Goal: Find specific page/section: Find specific page/section

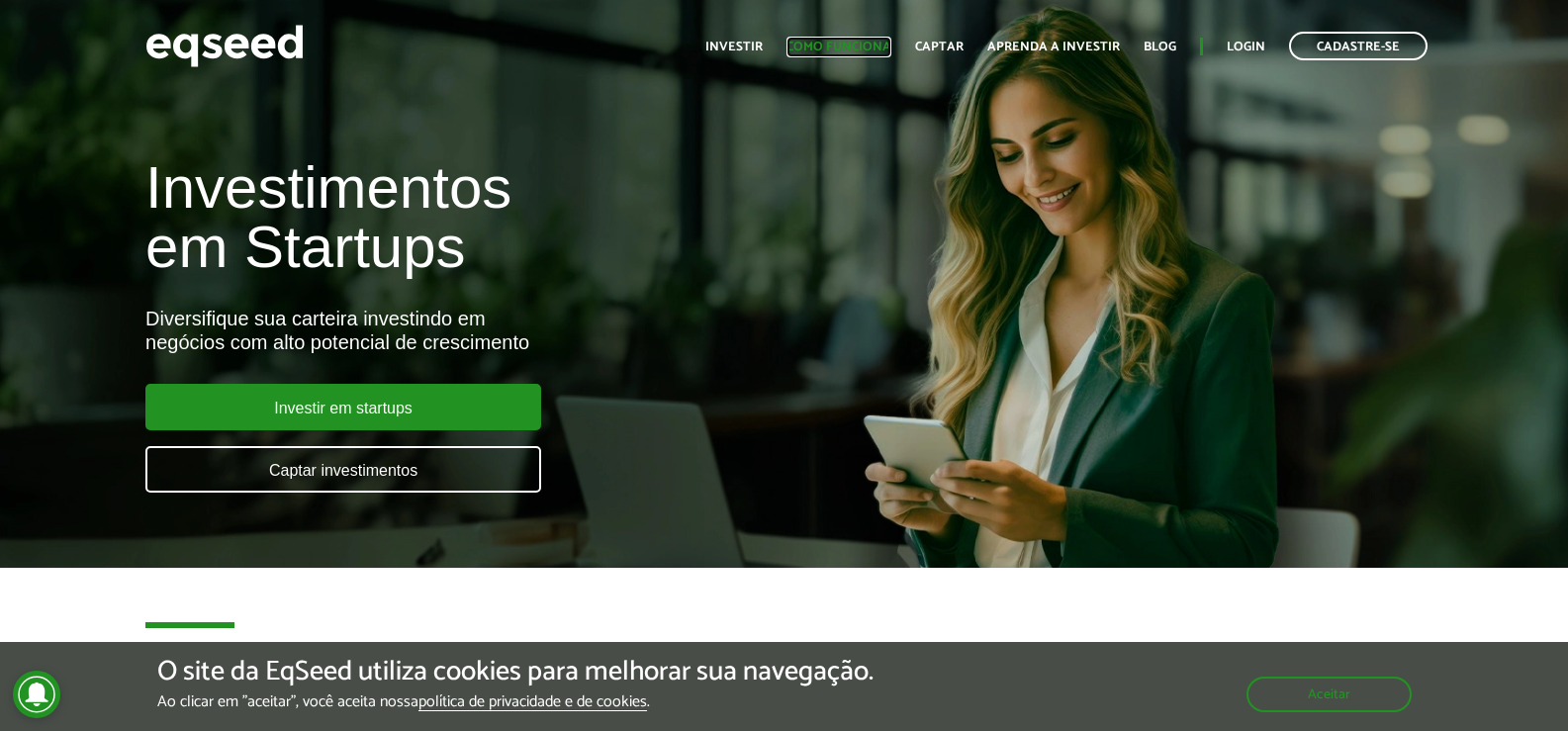
click at [836, 41] on link "Como funciona" at bounding box center [838, 47] width 104 height 13
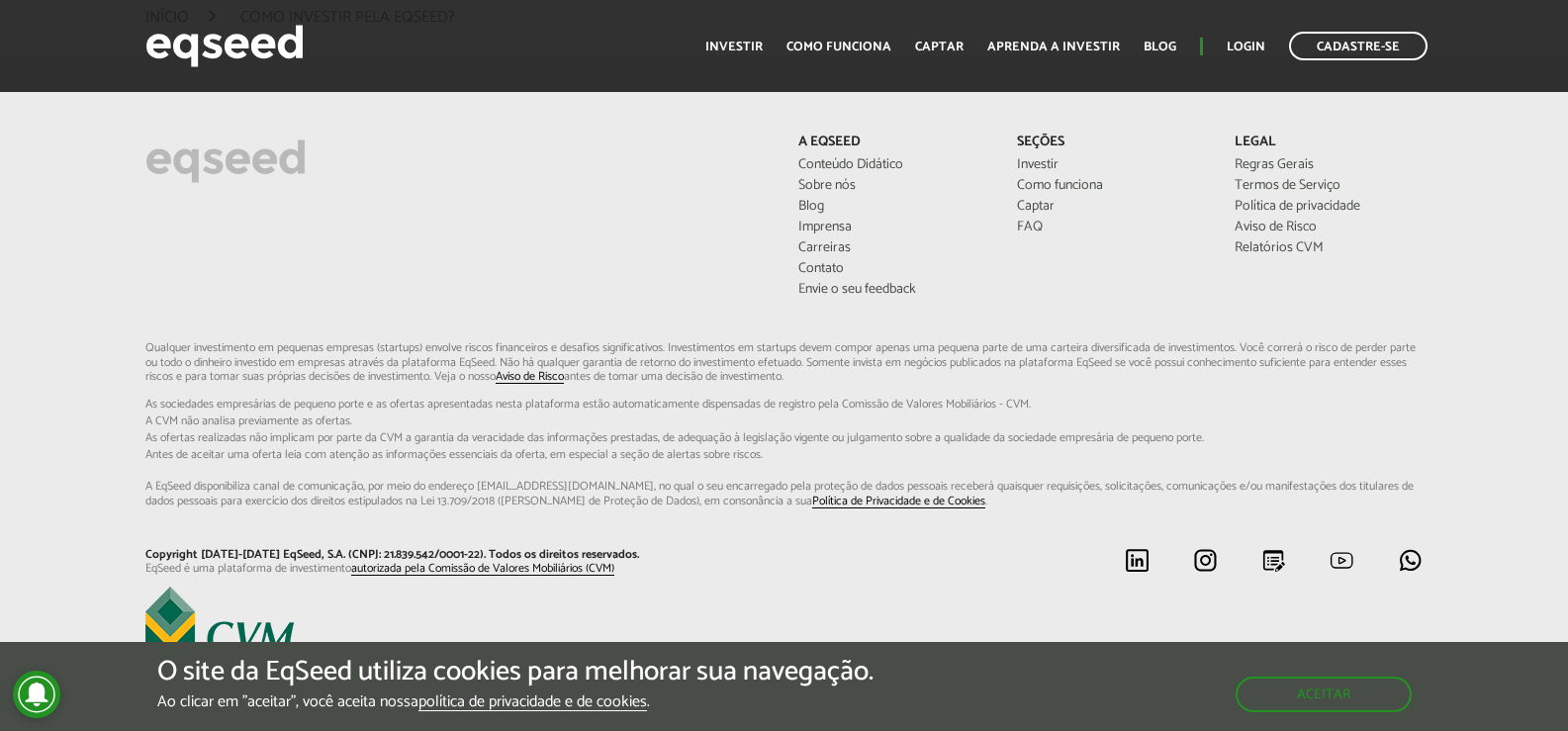
scroll to position [5308, 0]
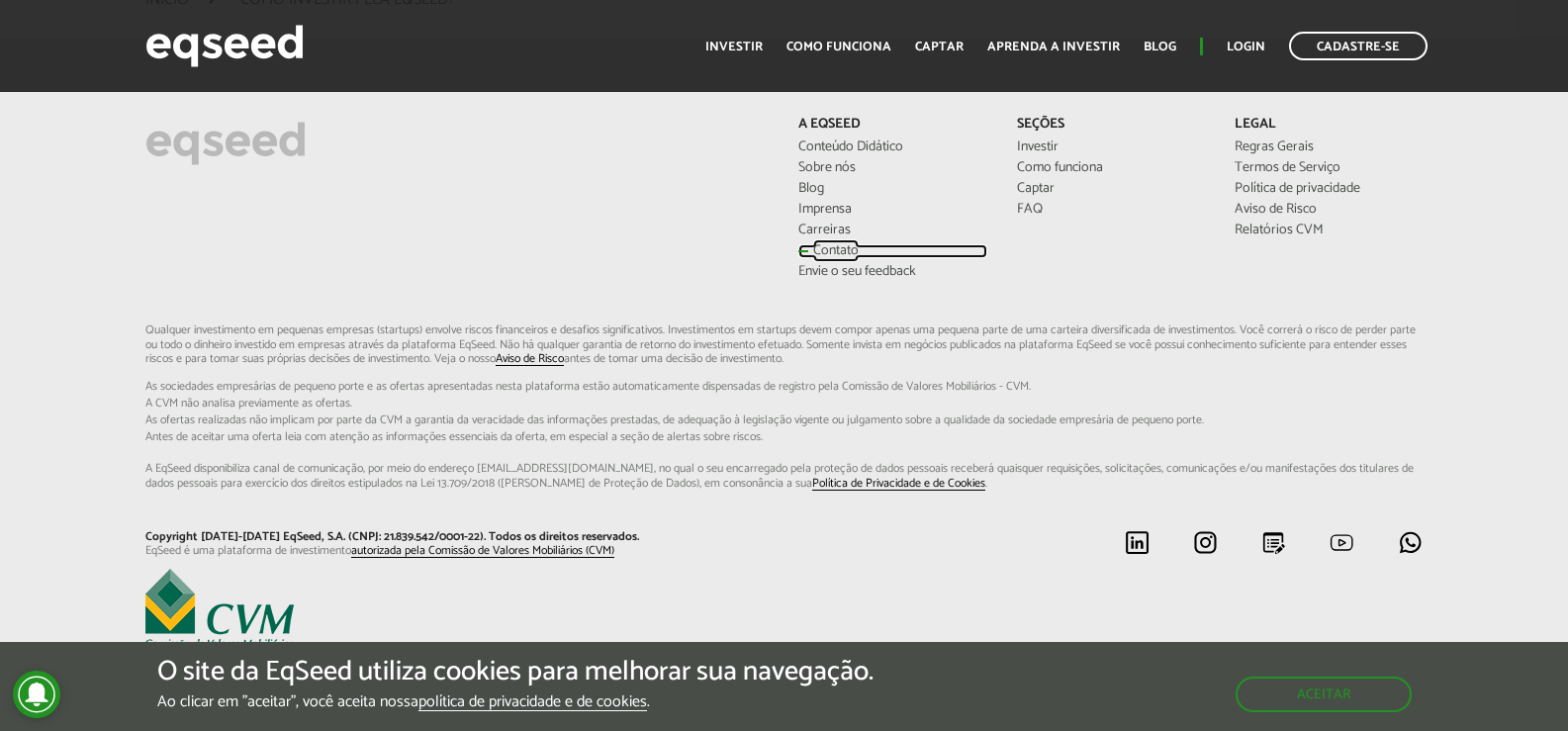
click at [840, 244] on link "Contato" at bounding box center [891, 251] width 188 height 14
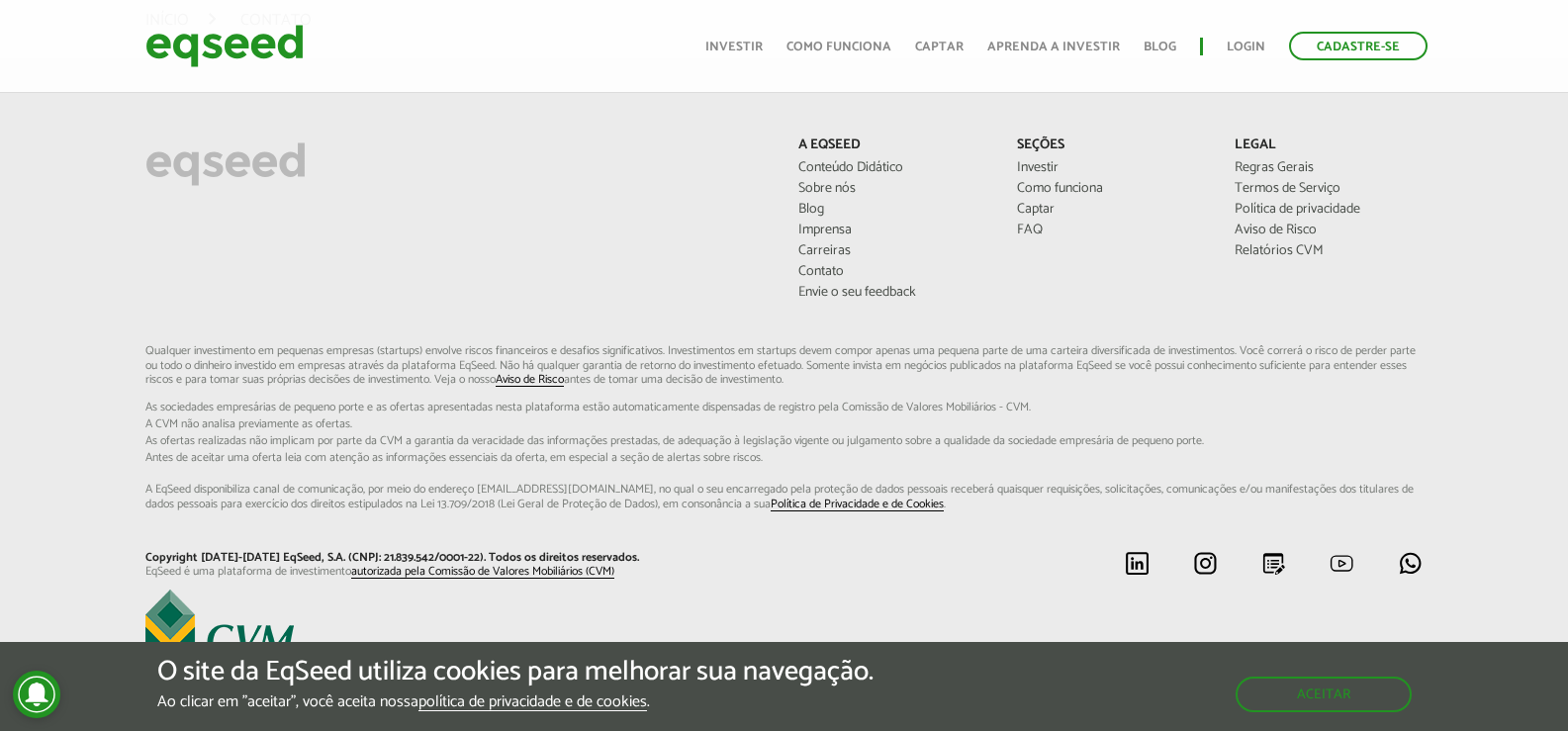
scroll to position [1088, 0]
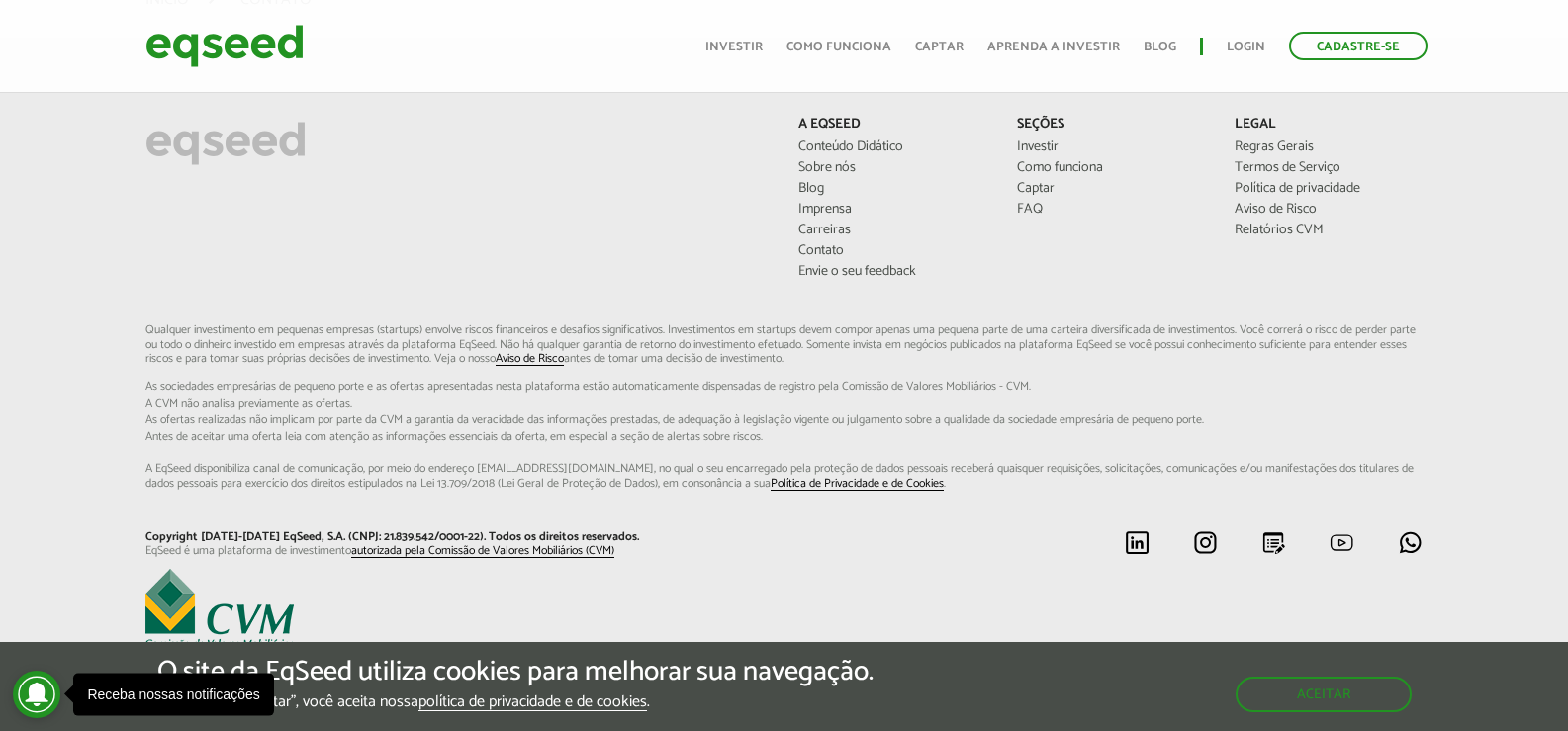
click at [423, 582] on div at bounding box center [783, 610] width 1307 height 83
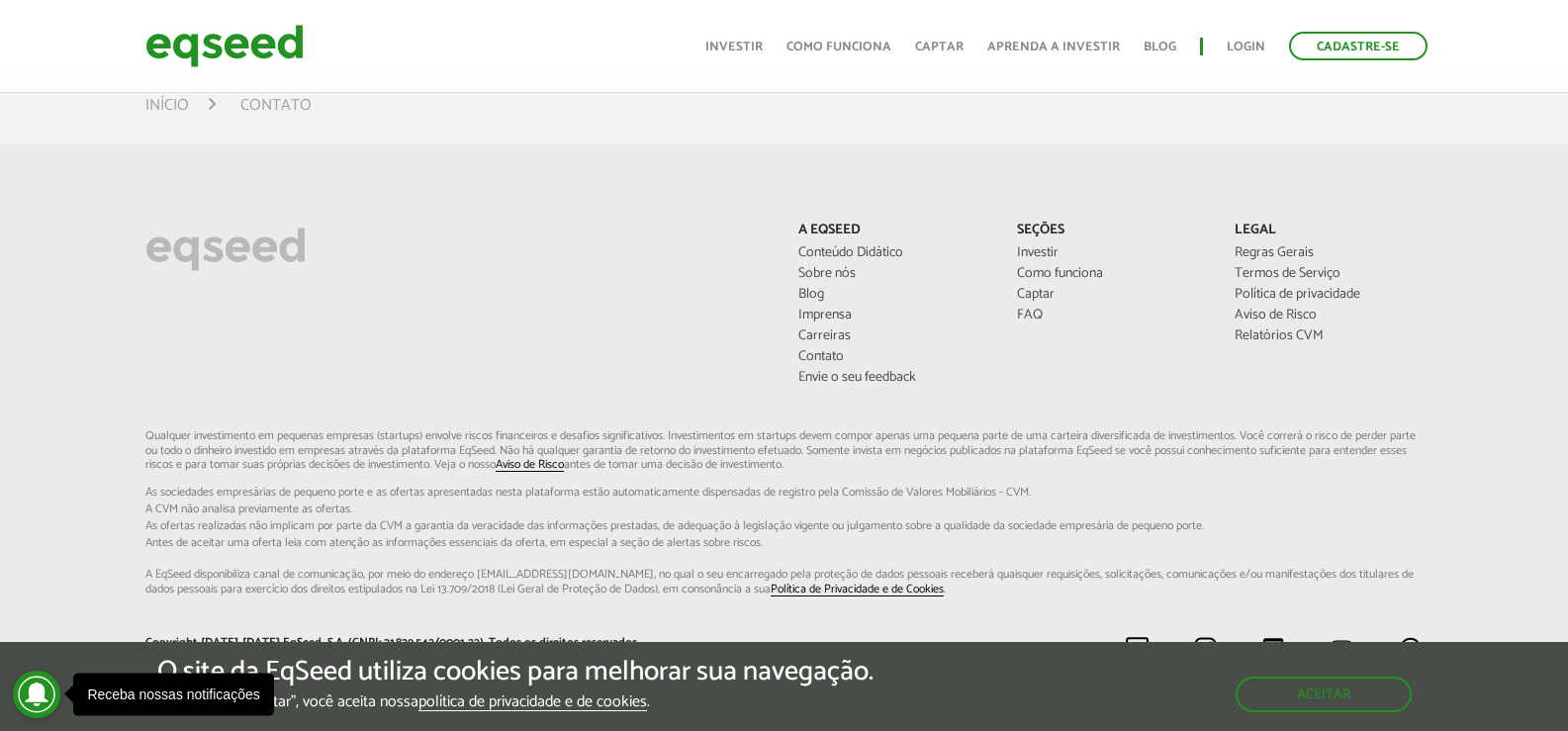
scroll to position [890, 0]
click at [1266, 344] on link "Relatórios CVM" at bounding box center [1328, 337] width 188 height 14
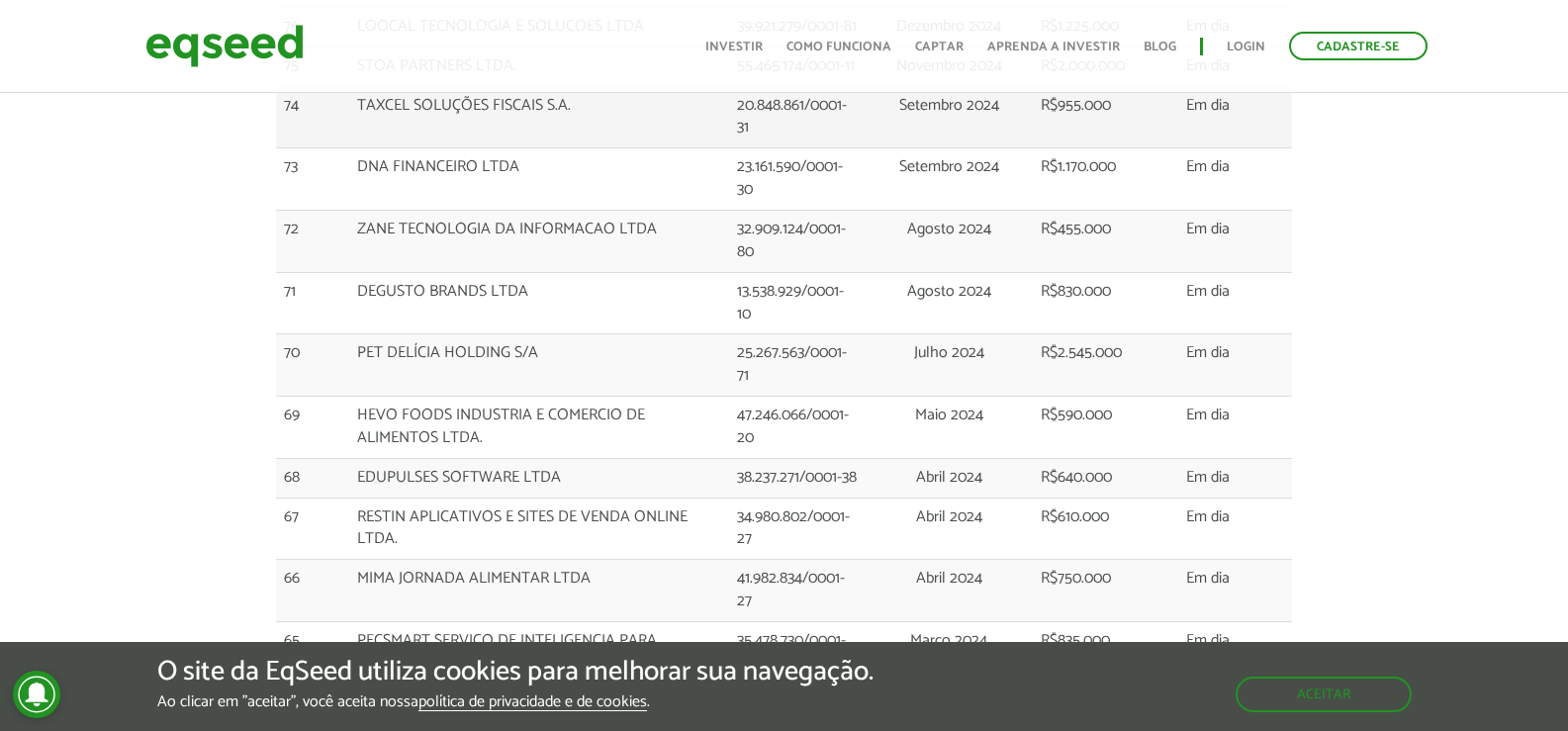
scroll to position [890, 0]
